Goal: Task Accomplishment & Management: Use online tool/utility

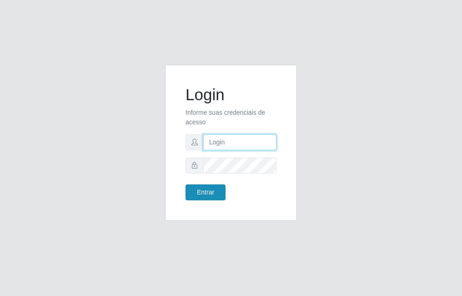
type input "raiane@B7"
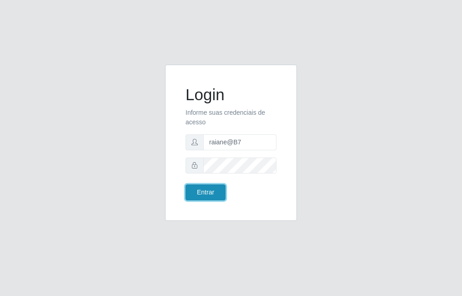
click at [212, 191] on button "Entrar" at bounding box center [206, 192] width 40 height 16
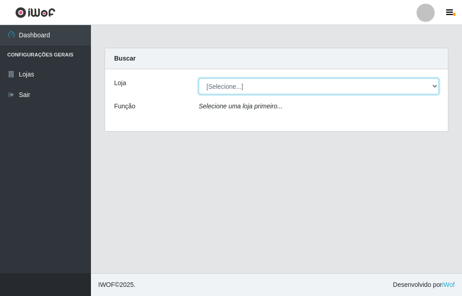
click at [229, 90] on select "[Selecione...] Bemais Supermercados - B7 Oitizeiro" at bounding box center [319, 86] width 240 height 16
select select "411"
click at [199, 78] on select "[Selecione...] Bemais Supermercados - B7 Oitizeiro" at bounding box center [319, 86] width 240 height 16
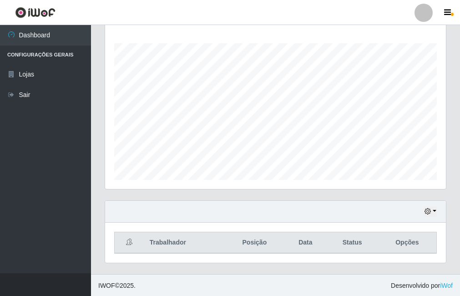
scroll to position [146, 0]
click at [427, 209] on icon "button" at bounding box center [427, 210] width 6 height 6
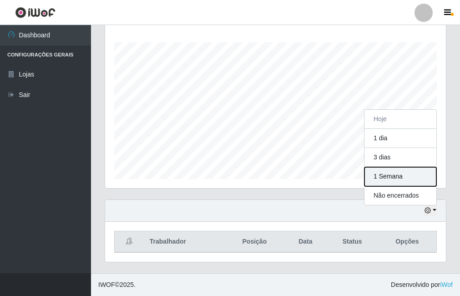
click at [398, 180] on button "1 Semana" at bounding box center [400, 176] width 72 height 19
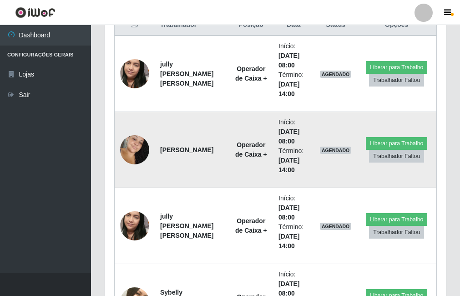
scroll to position [465, 0]
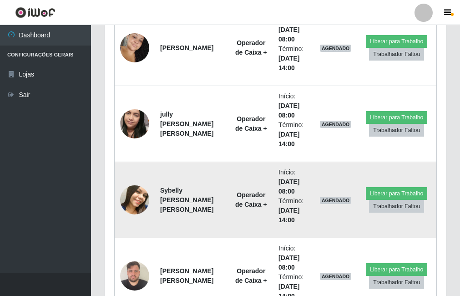
click at [142, 195] on img at bounding box center [134, 199] width 29 height 36
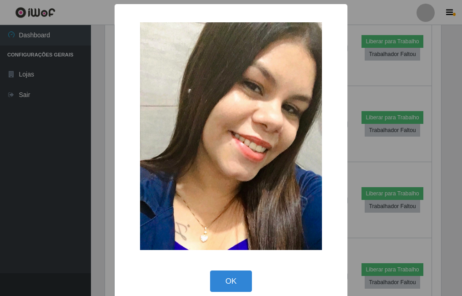
click at [106, 182] on div "× OK Cancel" at bounding box center [231, 148] width 462 height 296
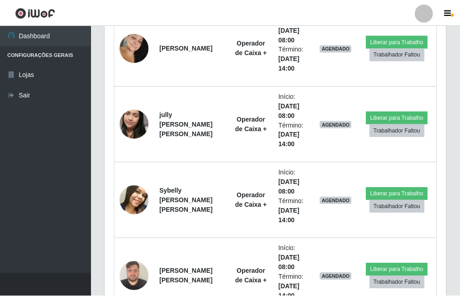
scroll to position [189, 341]
